Goal: Task Accomplishment & Management: Manage account settings

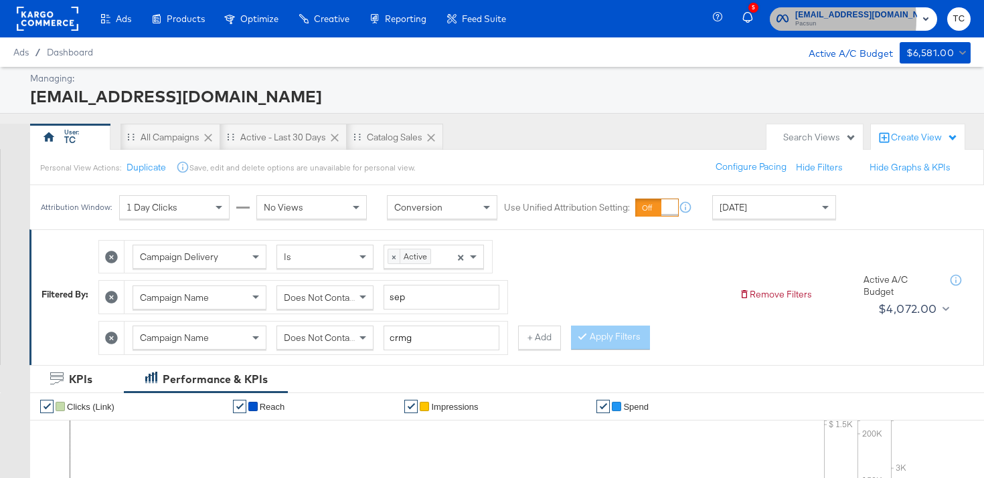
click at [830, 20] on span "Pacsun" at bounding box center [856, 24] width 122 height 11
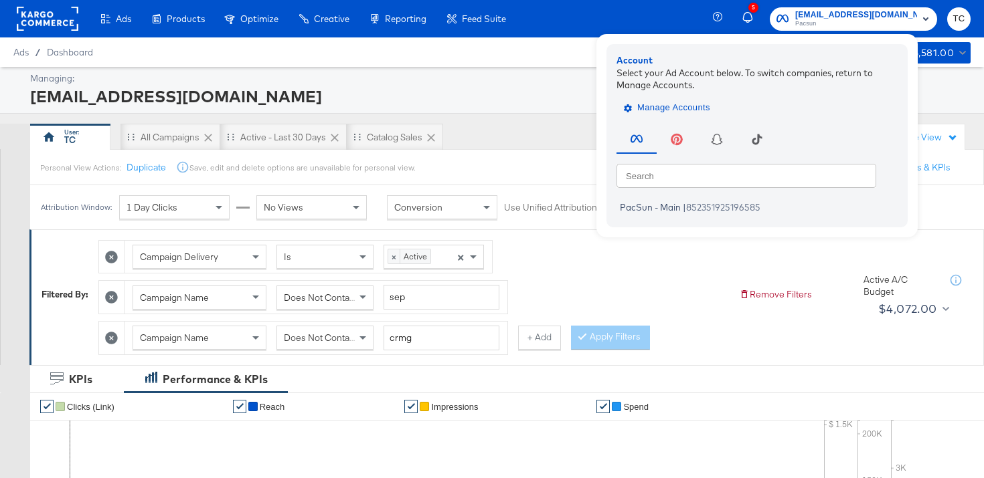
click at [693, 109] on span "Manage Accounts" at bounding box center [668, 107] width 84 height 15
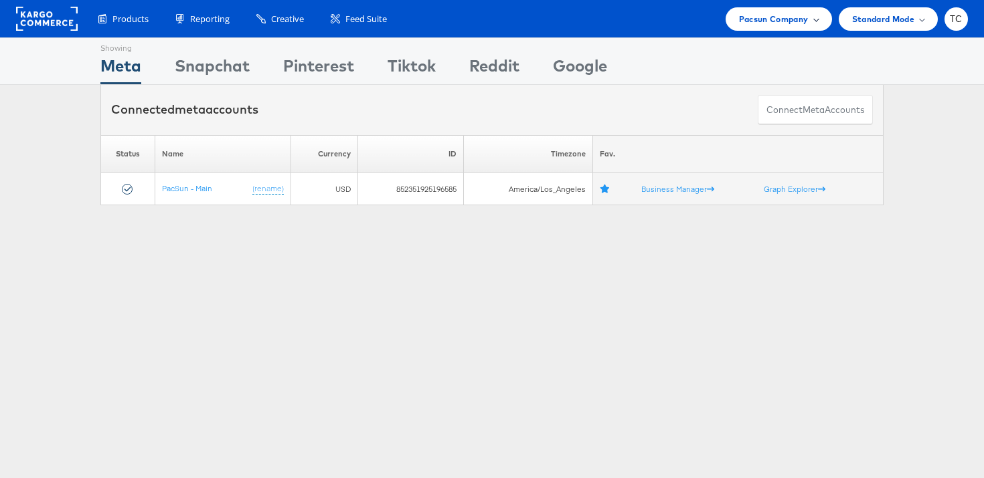
click at [771, 29] on div "Pacsun Company" at bounding box center [778, 18] width 106 height 23
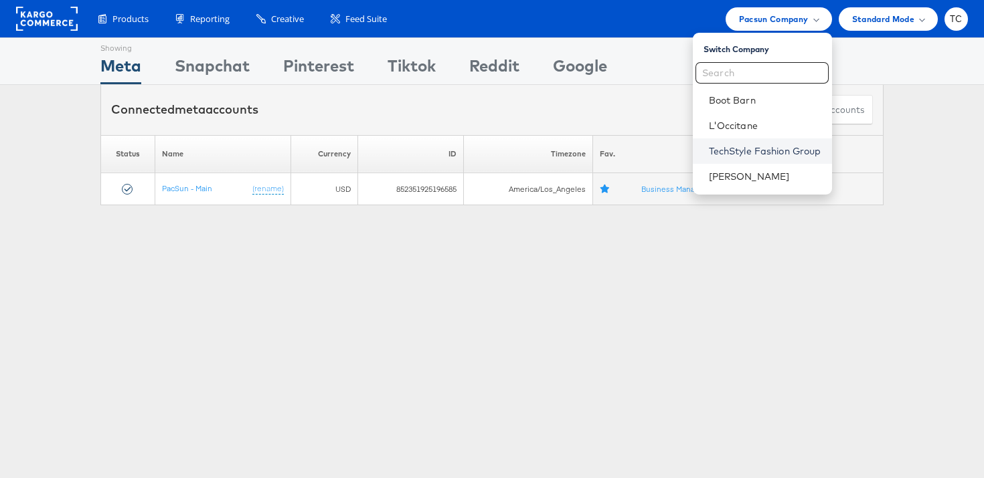
click at [744, 151] on link "TechStyle Fashion Group" at bounding box center [765, 151] width 112 height 13
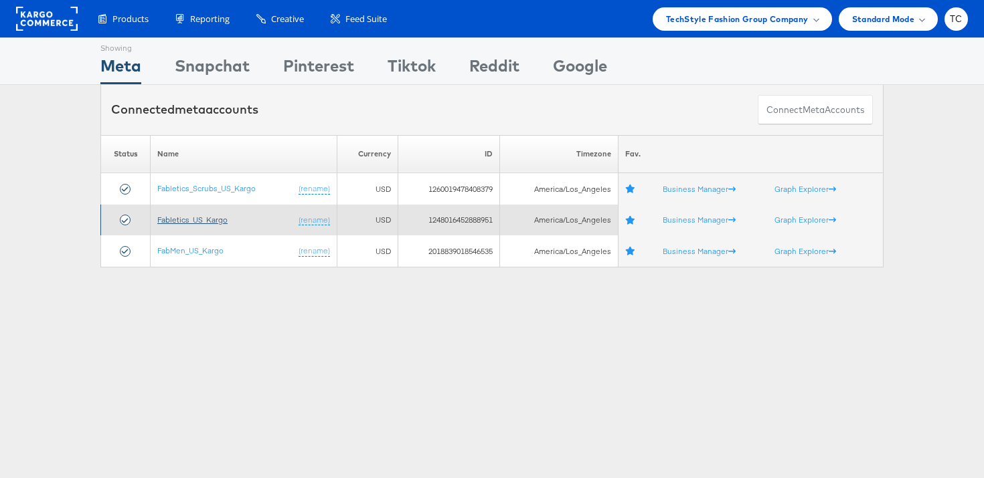
click at [209, 219] on link "Fabletics_US_Kargo" at bounding box center [192, 220] width 70 height 10
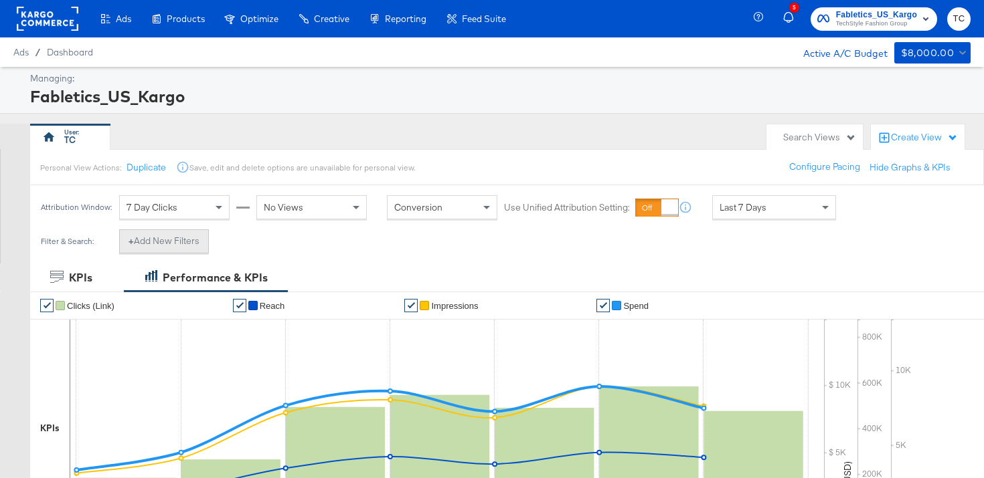
click at [145, 251] on button "+ Add New Filters" at bounding box center [164, 242] width 90 height 24
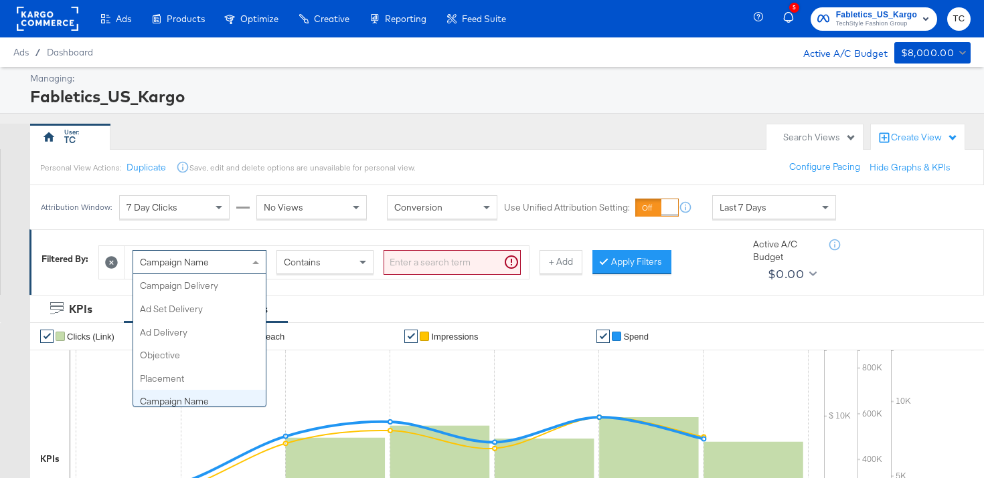
click at [213, 260] on div "Campaign Name" at bounding box center [199, 262] width 132 height 23
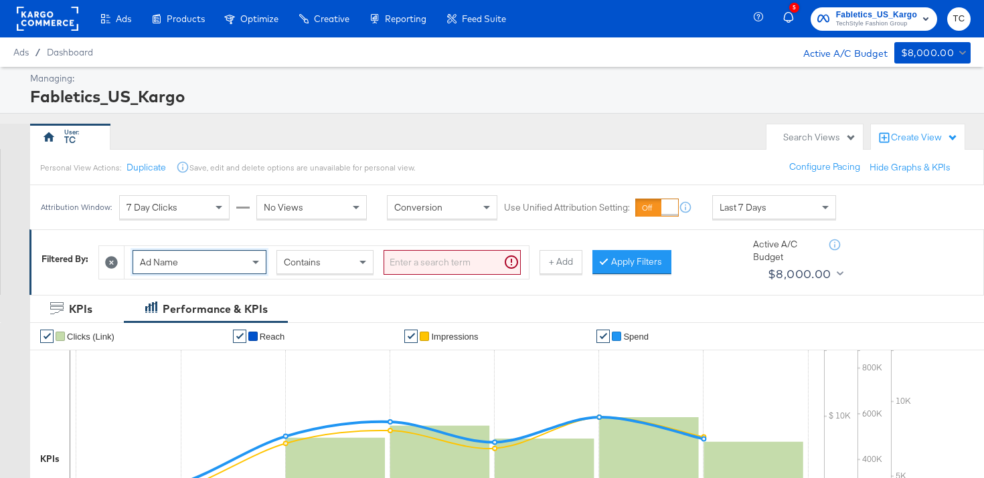
click at [407, 264] on input "search" at bounding box center [451, 262] width 137 height 25
paste input "CarouselDPA-Leggings-MultiImage-V2_2for24"
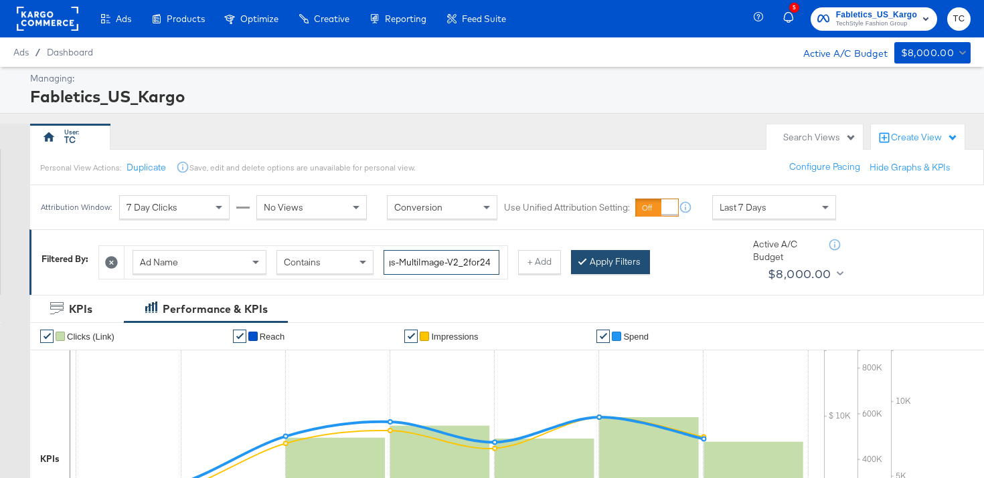
type input "CarouselDPA-Leggings-MultiImage-V2_2for24"
click at [587, 260] on button "Apply Filters" at bounding box center [610, 262] width 79 height 24
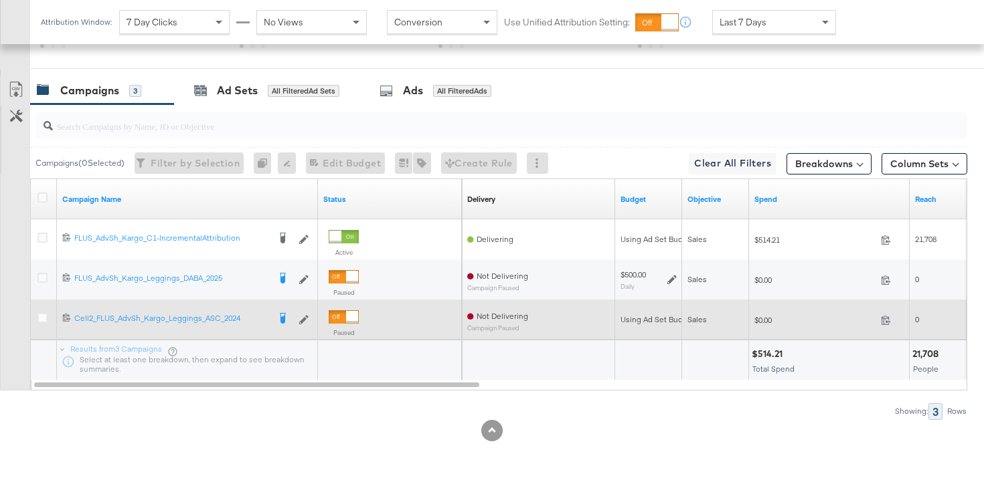
scroll to position [567, 0]
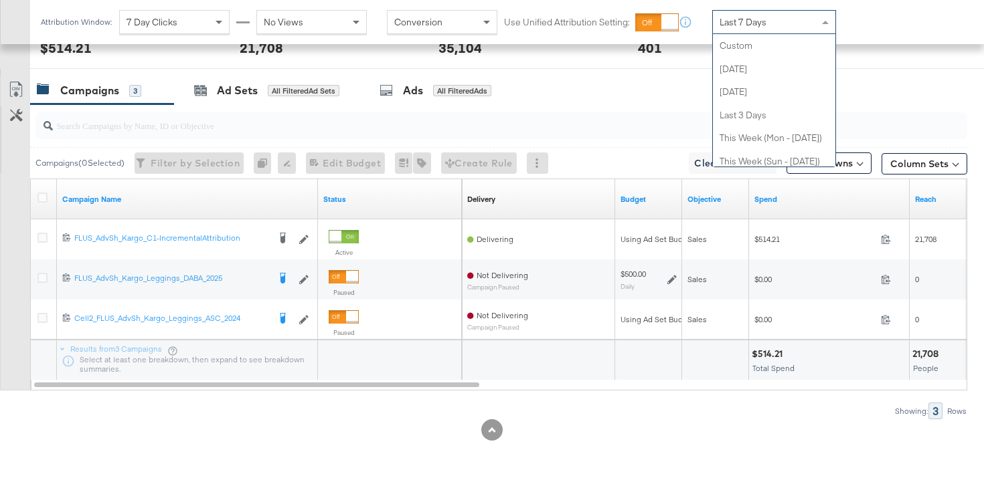
click at [754, 24] on span "Last 7 Days" at bounding box center [742, 22] width 47 height 12
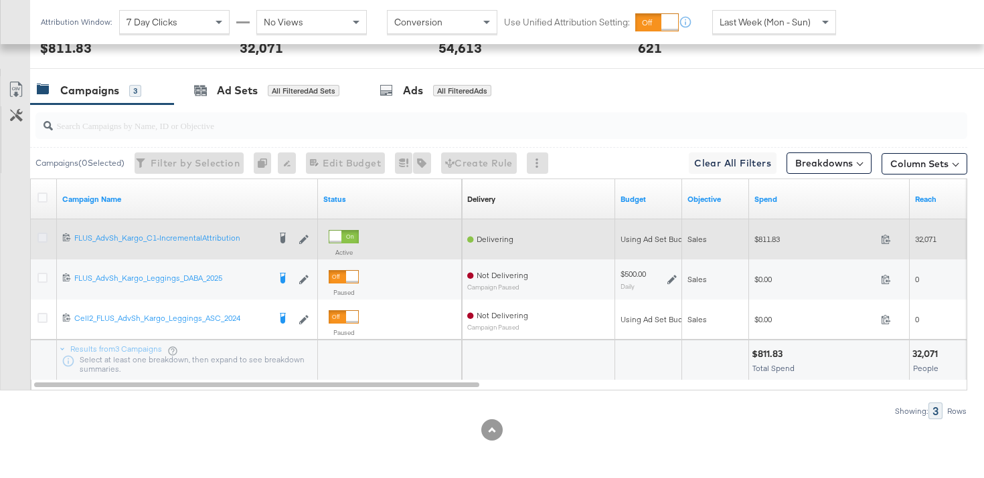
click at [37, 237] on icon at bounding box center [42, 238] width 10 height 10
click at [0, 0] on input "checkbox" at bounding box center [0, 0] width 0 height 0
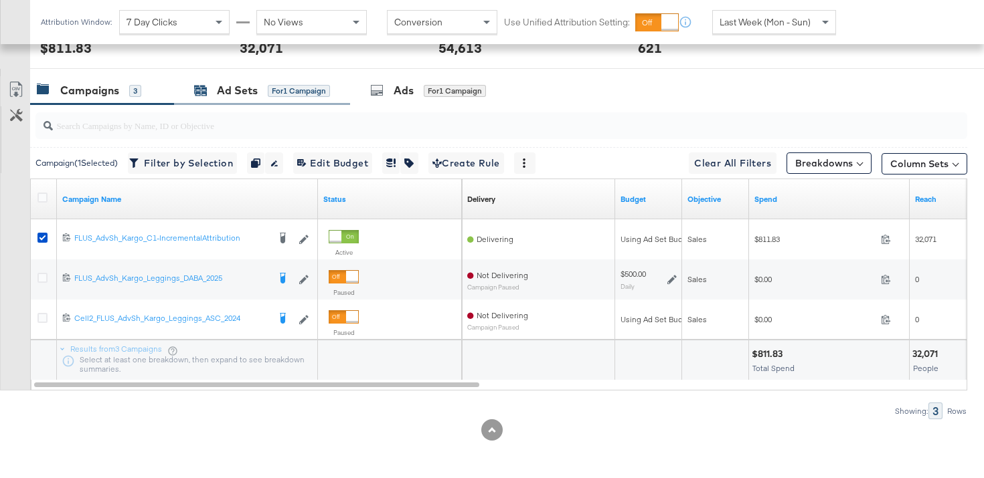
click at [275, 88] on div "for 1 Campaign" at bounding box center [299, 91] width 62 height 12
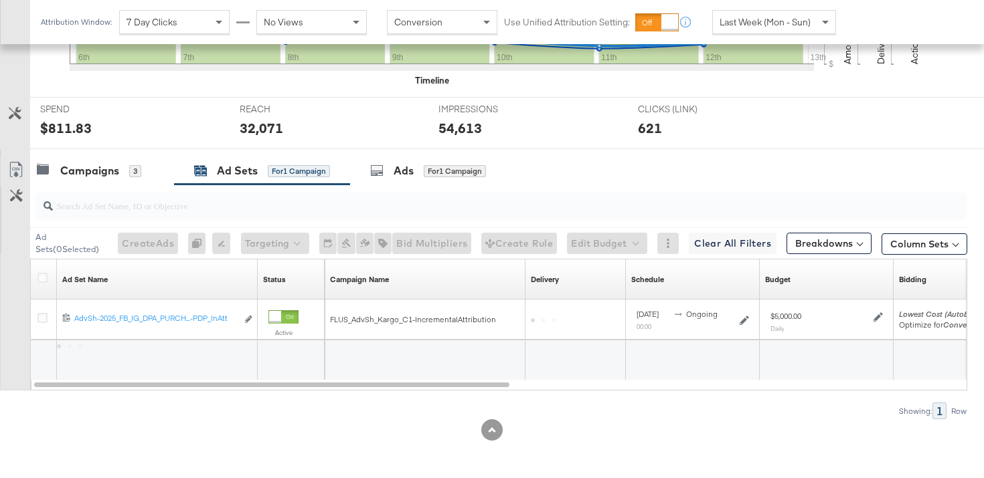
scroll to position [487, 0]
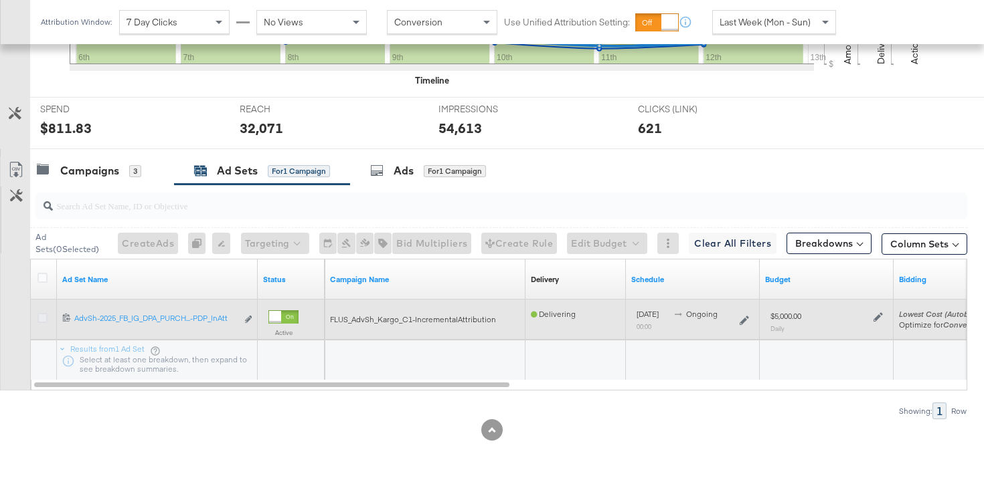
click at [43, 316] on icon at bounding box center [42, 318] width 10 height 10
click at [0, 0] on input "checkbox" at bounding box center [0, 0] width 0 height 0
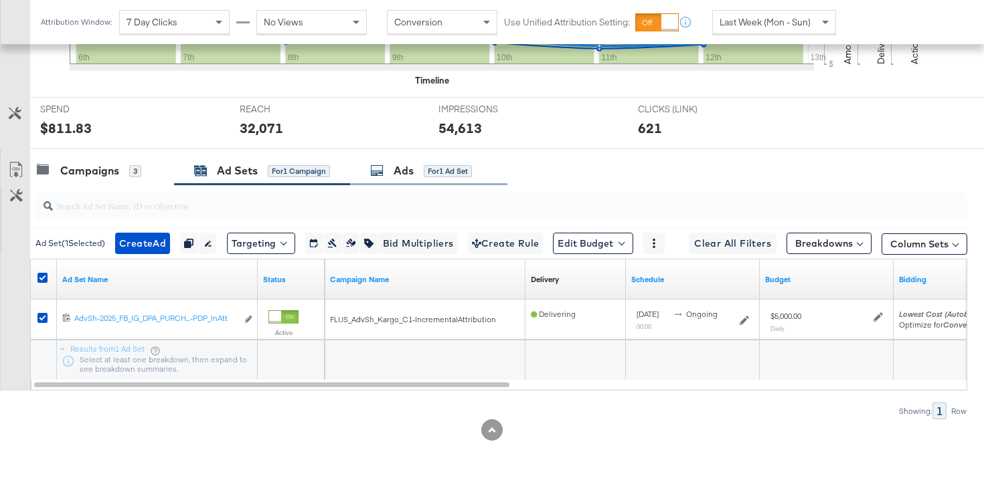
click at [435, 163] on div "Ads for 1 Ad Set" at bounding box center [421, 170] width 102 height 15
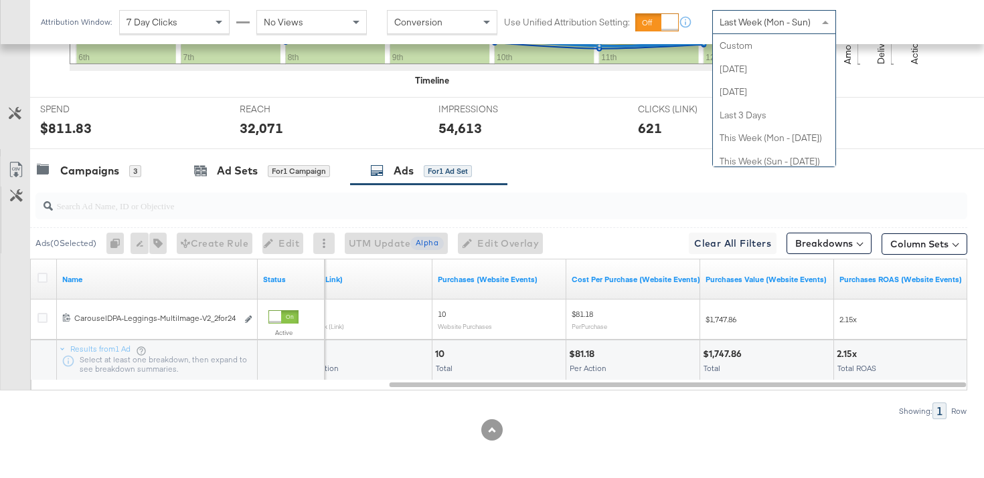
click at [783, 12] on div "Last Week (Mon - Sun)" at bounding box center [774, 22] width 122 height 23
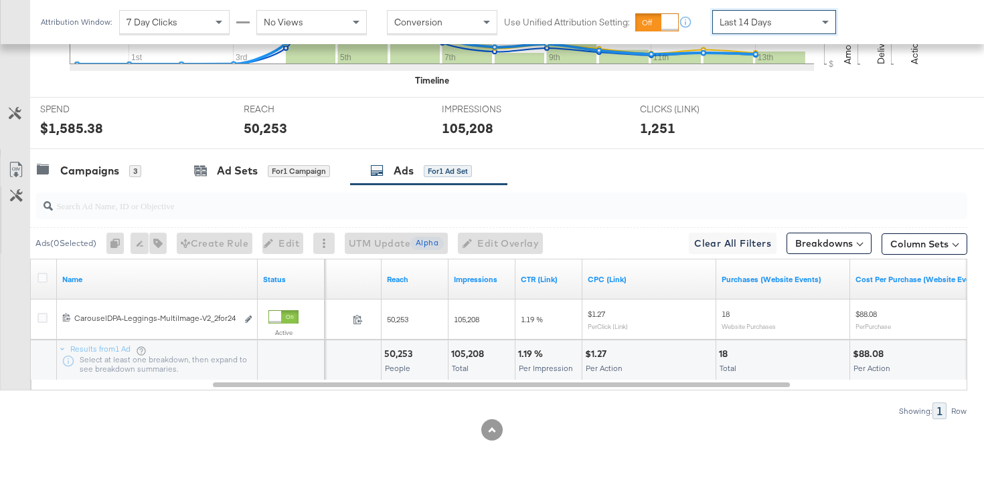
click at [806, 23] on div "Last 14 Days" at bounding box center [774, 22] width 122 height 23
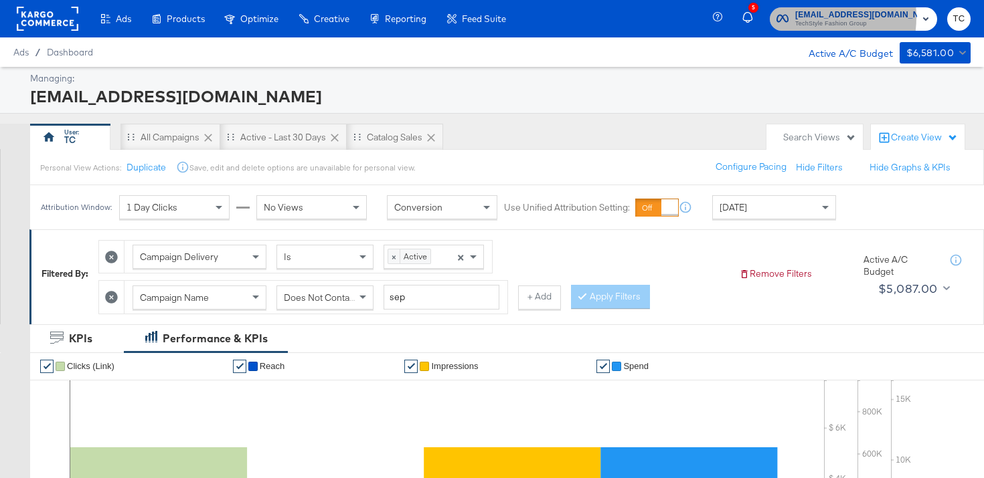
click at [824, 17] on span "social@us.loccitane.com" at bounding box center [856, 15] width 122 height 14
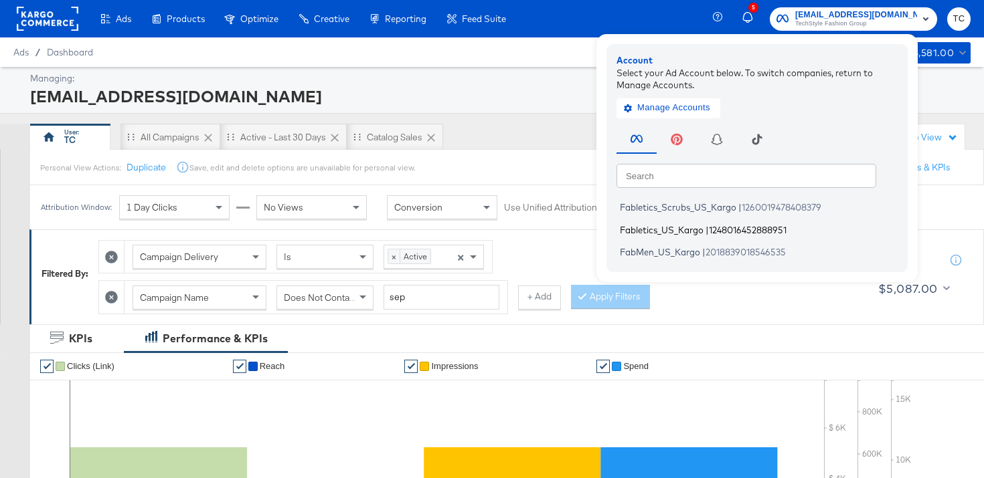
click at [703, 230] on span "Fabletics_US_Kargo" at bounding box center [662, 229] width 84 height 11
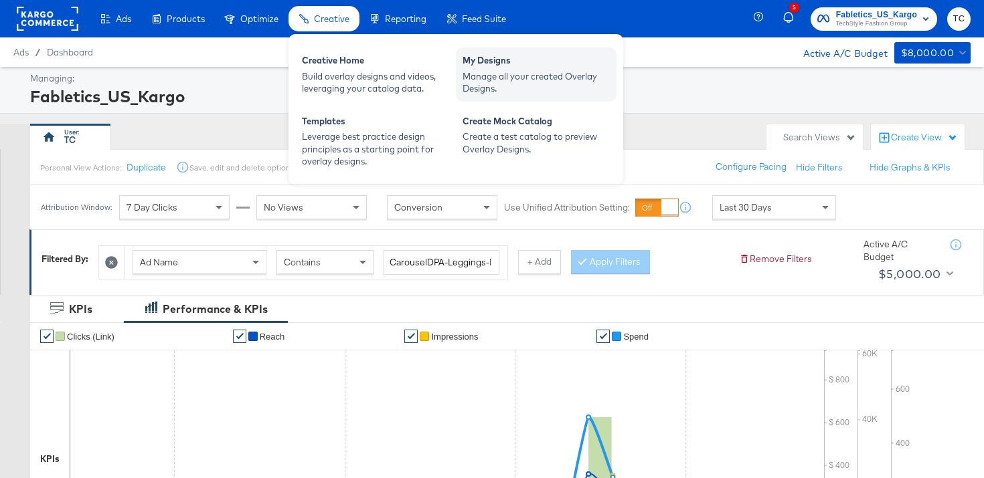
click at [488, 69] on div "My Designs" at bounding box center [535, 62] width 147 height 16
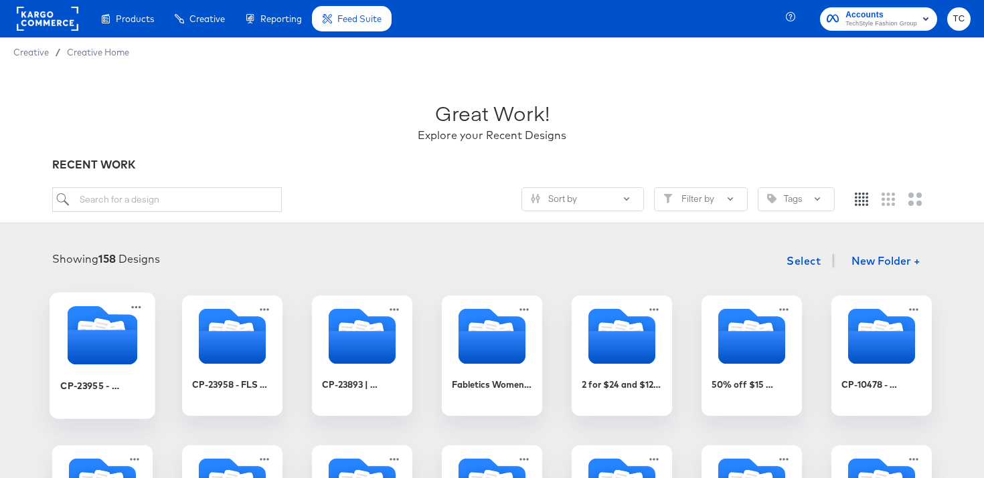
click at [104, 351] on icon "Folder" at bounding box center [103, 347] width 70 height 35
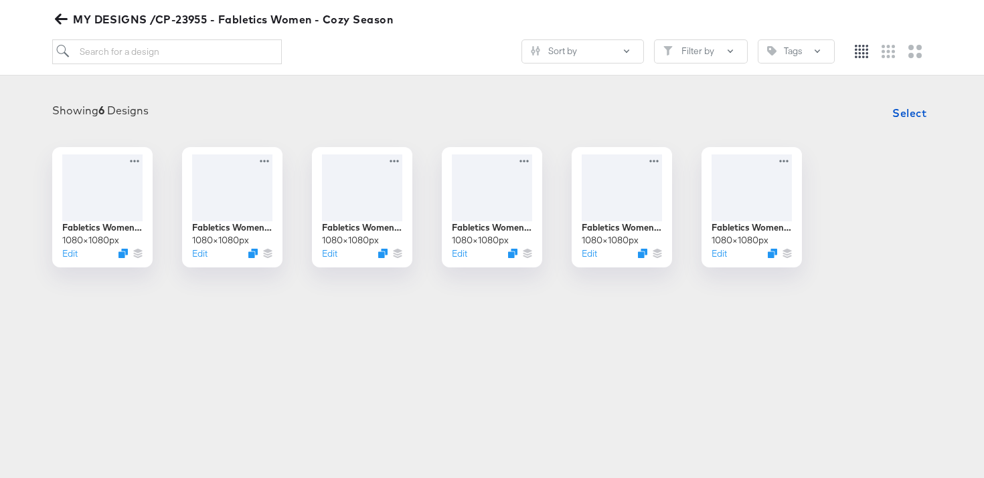
scroll to position [162, 0]
